Goal: Information Seeking & Learning: Learn about a topic

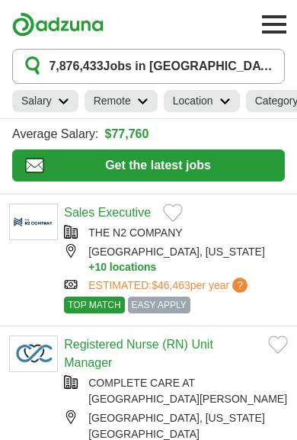
click at [221, 100] on icon at bounding box center [225, 102] width 11 height 8
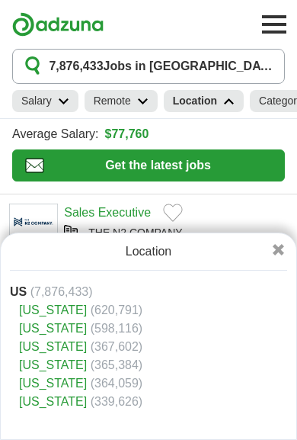
click at [91, 358] on span "(365,384)" at bounding box center [117, 364] width 53 height 13
click at [47, 358] on link "[US_STATE]" at bounding box center [53, 364] width 68 height 13
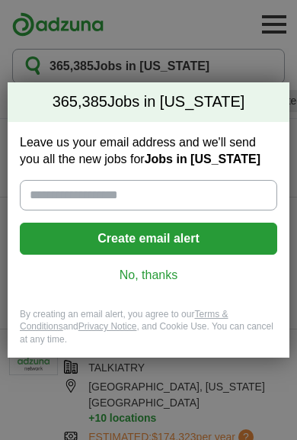
click at [164, 283] on link "No, thanks" at bounding box center [148, 275] width 233 height 17
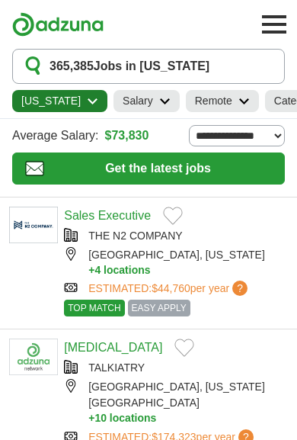
click at [281, 134] on select "**********" at bounding box center [237, 135] width 96 height 21
click at [223, 99] on link "Remote" at bounding box center [222, 101] width 73 height 22
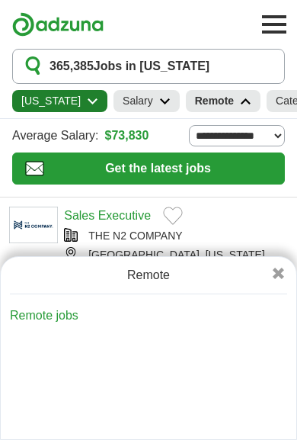
click at [286, 274] on span at bounding box center [279, 275] width 36 height 18
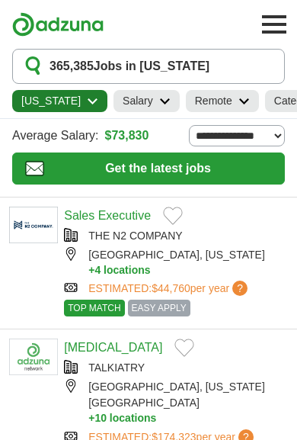
click at [144, 97] on link "Salary" at bounding box center [147, 101] width 66 height 22
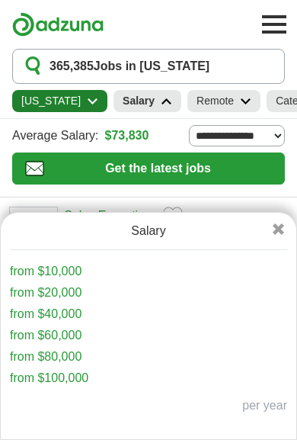
click at [69, 271] on link "from $10,000" at bounding box center [46, 271] width 72 height 13
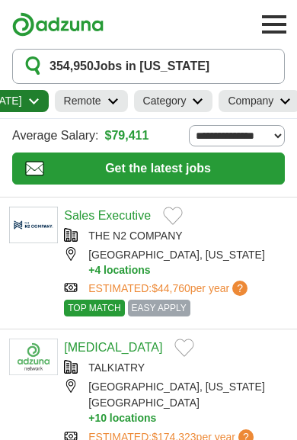
scroll to position [0, 168]
click at [178, 101] on link "Category" at bounding box center [169, 101] width 79 height 22
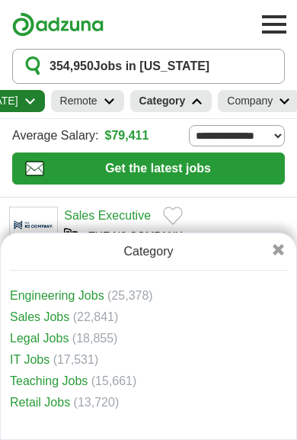
scroll to position [38, 0]
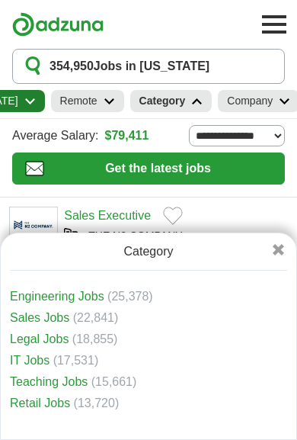
click at [101, 397] on span "(13,720)" at bounding box center [97, 403] width 46 height 13
click at [58, 397] on link "Retail Jobs" at bounding box center [40, 403] width 60 height 13
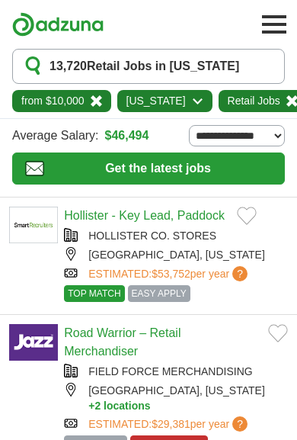
click at [180, 101] on link "[US_STATE]" at bounding box center [164, 101] width 95 height 22
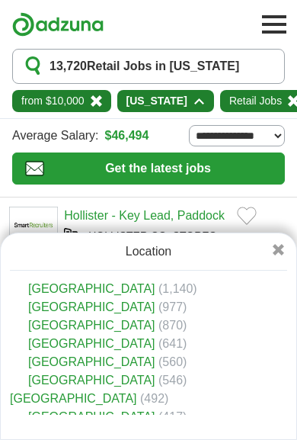
scroll to position [78, 0]
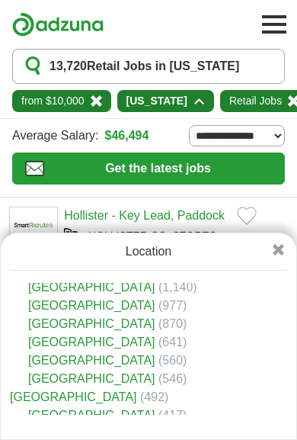
click at [94, 336] on link "Duval County" at bounding box center [91, 342] width 127 height 13
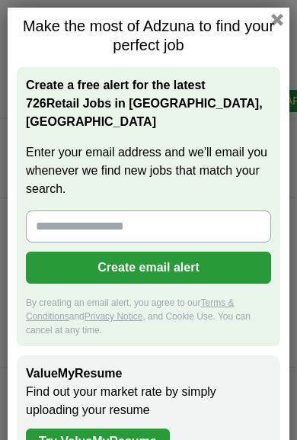
click at [283, 22] on button "button" at bounding box center [277, 20] width 12 height 12
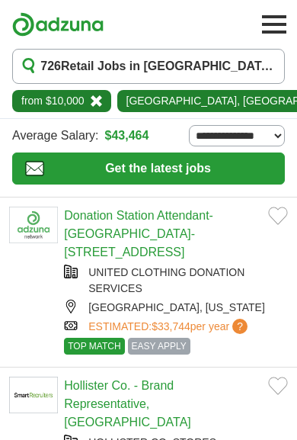
click at [227, 98] on link "Duval County, FL" at bounding box center [249, 101] width 264 height 22
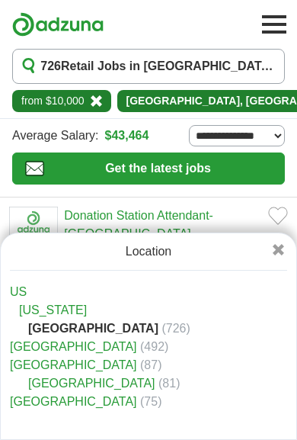
click at [37, 304] on link "[US_STATE]" at bounding box center [53, 310] width 68 height 13
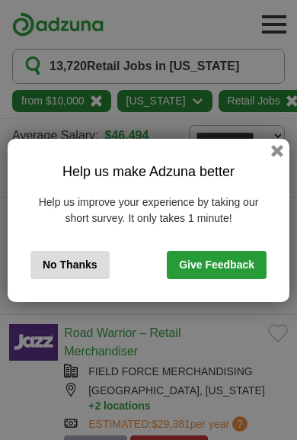
click at [75, 265] on button "No Thanks" at bounding box center [70, 265] width 79 height 28
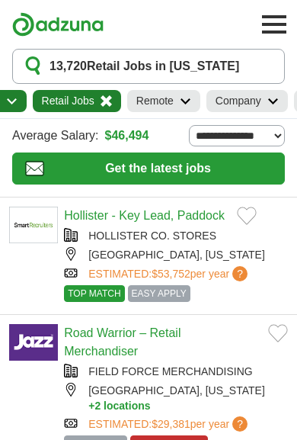
scroll to position [0, 188]
click at [169, 69] on h1 "13,720 Retail Jobs in Florida" at bounding box center [145, 66] width 190 height 18
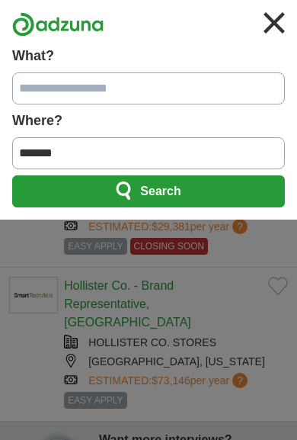
click at [30, 153] on input "*******" at bounding box center [148, 153] width 273 height 32
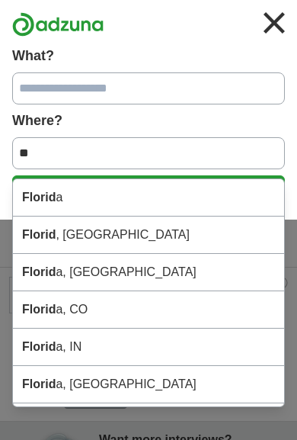
type input "*"
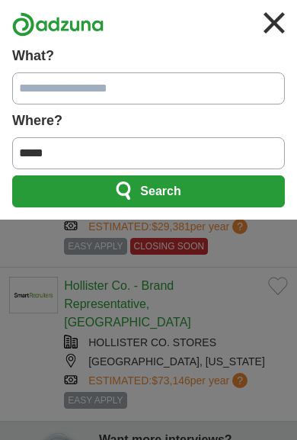
type input "*****"
click at [216, 185] on button "Search" at bounding box center [148, 191] width 273 height 32
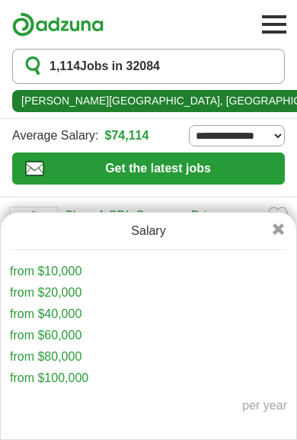
click at [71, 274] on link "from $10,000" at bounding box center [46, 271] width 72 height 13
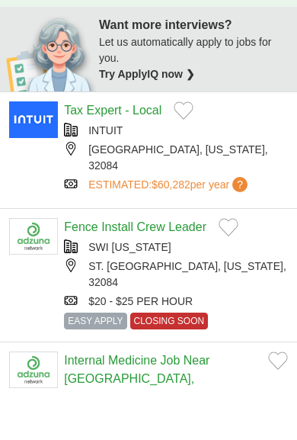
scroll to position [523, 0]
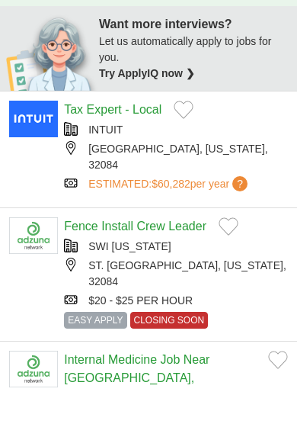
click at [146, 271] on link "Fence Install Crew Leader" at bounding box center [135, 277] width 143 height 13
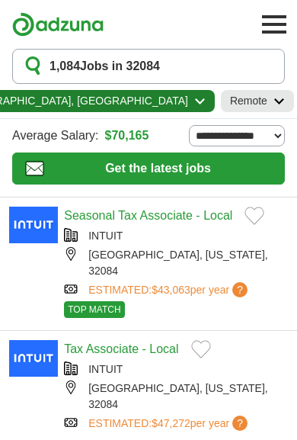
scroll to position [0, 255]
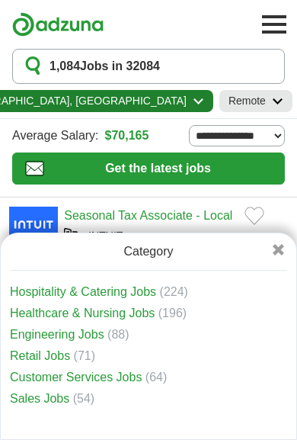
click at [56, 349] on link "Retail Jobs" at bounding box center [40, 355] width 60 height 13
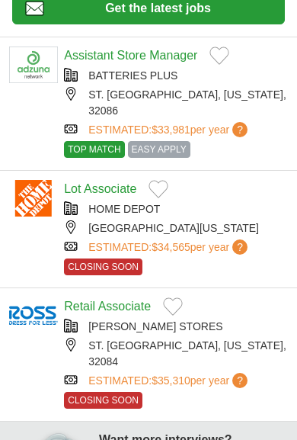
scroll to position [159, 0]
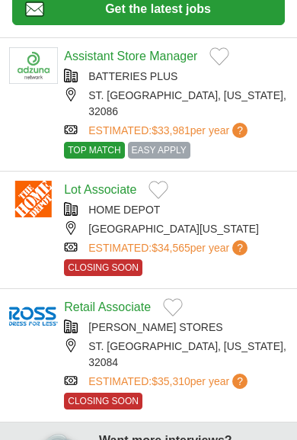
click at [137, 300] on link "Retail Associate" at bounding box center [107, 306] width 87 height 13
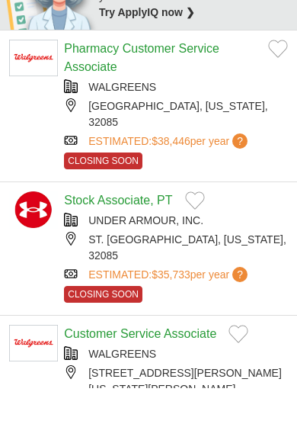
scroll to position [586, 0]
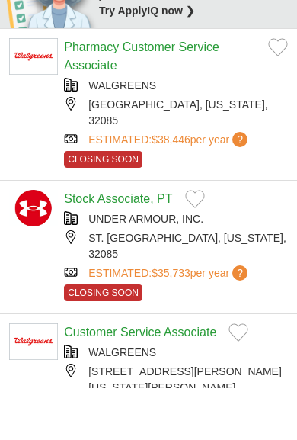
click at [157, 377] on link "Customer Service Associate" at bounding box center [140, 383] width 153 height 13
